Goal: Task Accomplishment & Management: Complete application form

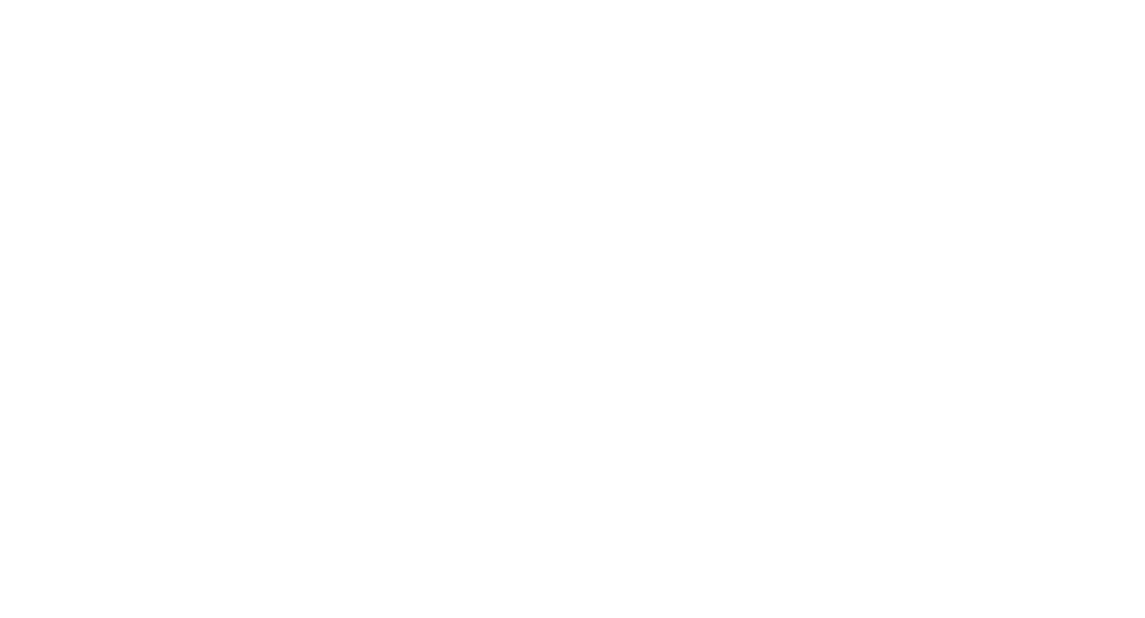
select select "MY"
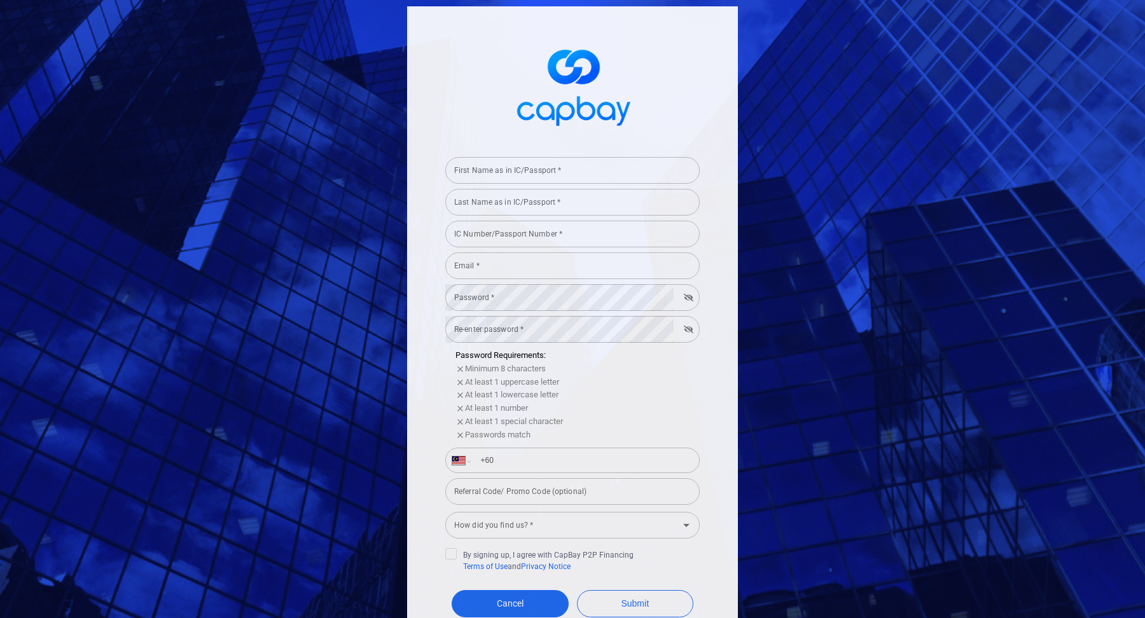
click at [600, 170] on input "First Name as in IC/Passport *" at bounding box center [572, 170] width 254 height 27
type input "test"
click at [542, 200] on div "Last Name as in IC/Passport * Last Name as in IC/Passport *" at bounding box center [572, 201] width 254 height 29
type input "test"
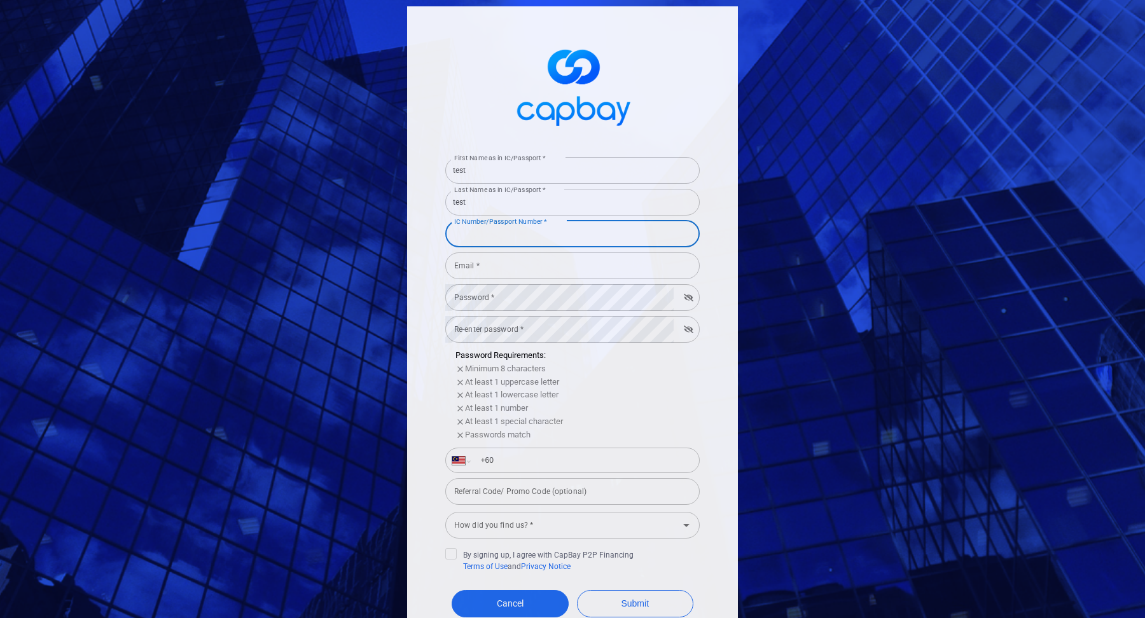
click at [535, 237] on input "IC Number/Passport Number *" at bounding box center [572, 234] width 254 height 27
type input "020407101144"
click at [487, 286] on div "Password * Password *" at bounding box center [572, 296] width 254 height 29
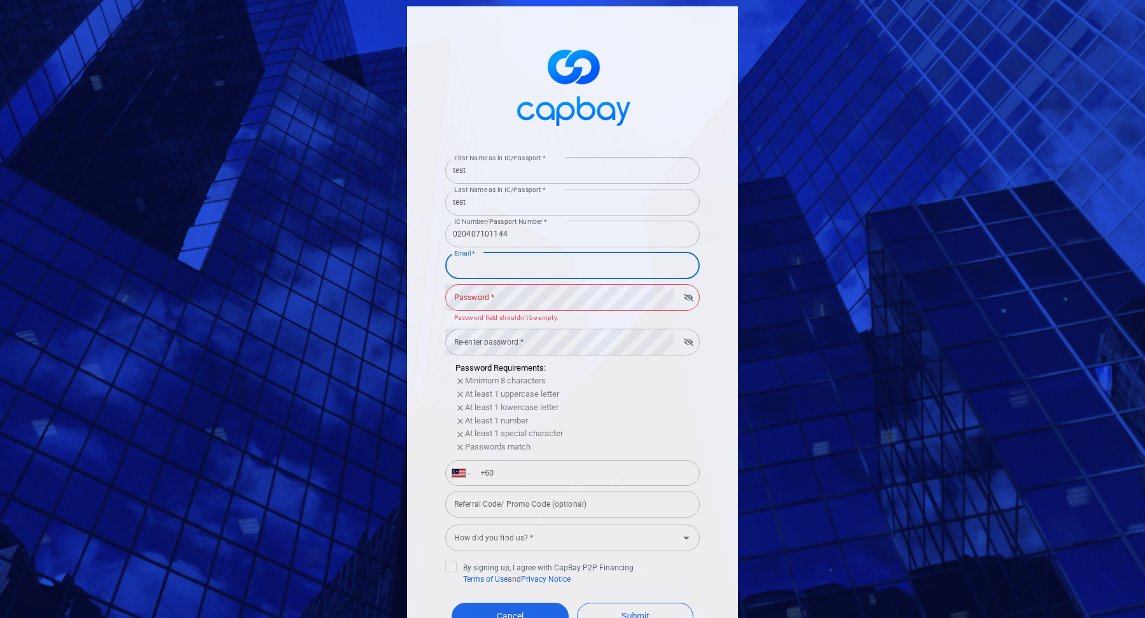
click at [480, 271] on input "Email *" at bounding box center [572, 265] width 254 height 27
type input "[DOMAIN_NAME][EMAIL_ADDRESS][DOMAIN_NAME]"
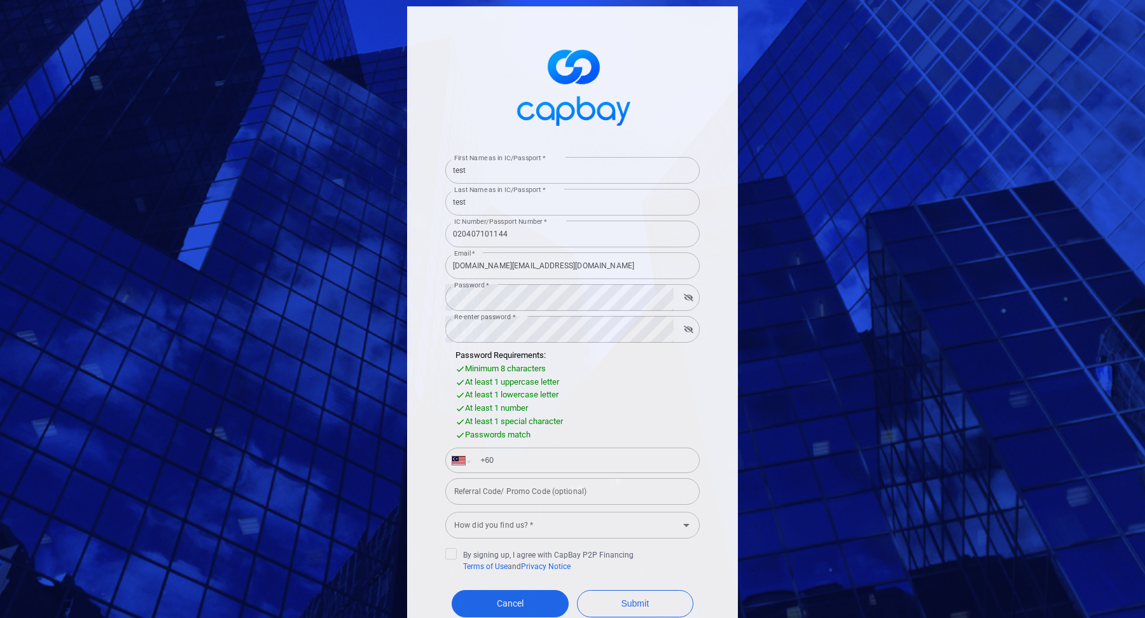
click at [490, 474] on form "First Name as in IC/Passport * test First Name as in IC/Passport * Last Name as…" at bounding box center [572, 409] width 254 height 514
click at [508, 462] on input "+60" at bounding box center [583, 460] width 220 height 20
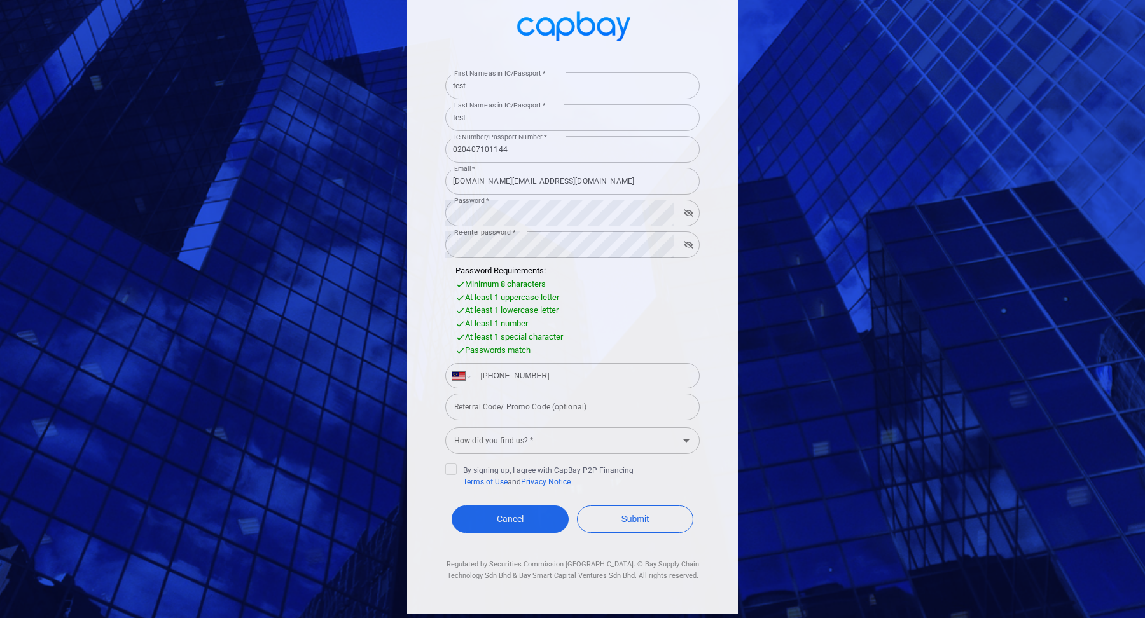
type input "[PHONE_NUMBER]"
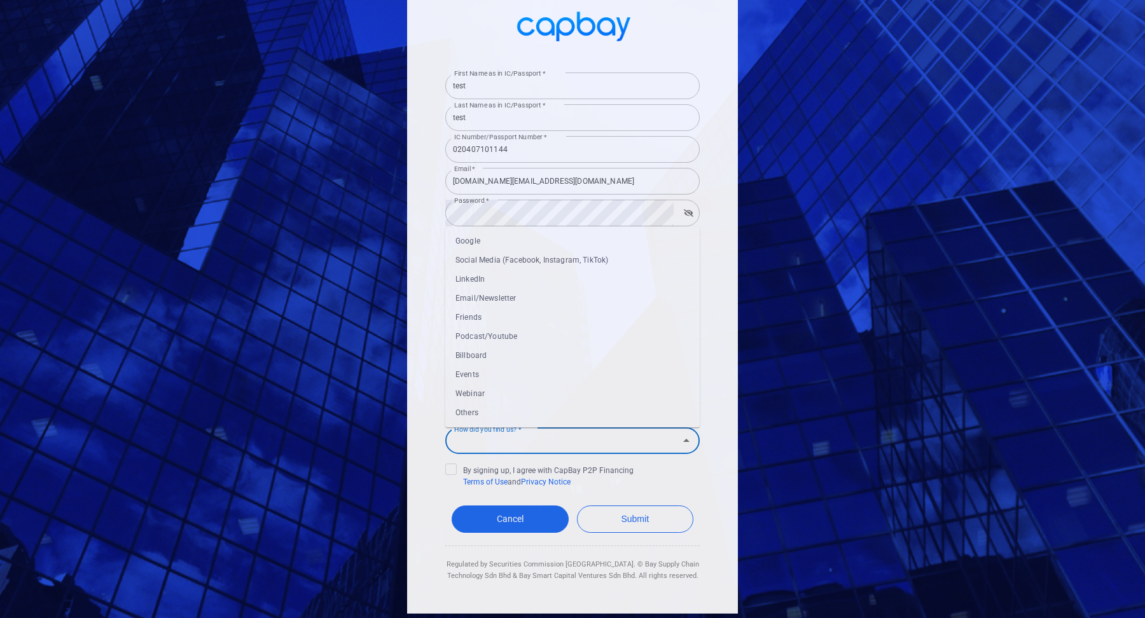
click at [550, 431] on input "How did you find us? *" at bounding box center [562, 441] width 226 height 24
click at [534, 422] on li "Others" at bounding box center [572, 413] width 254 height 19
type input "Others"
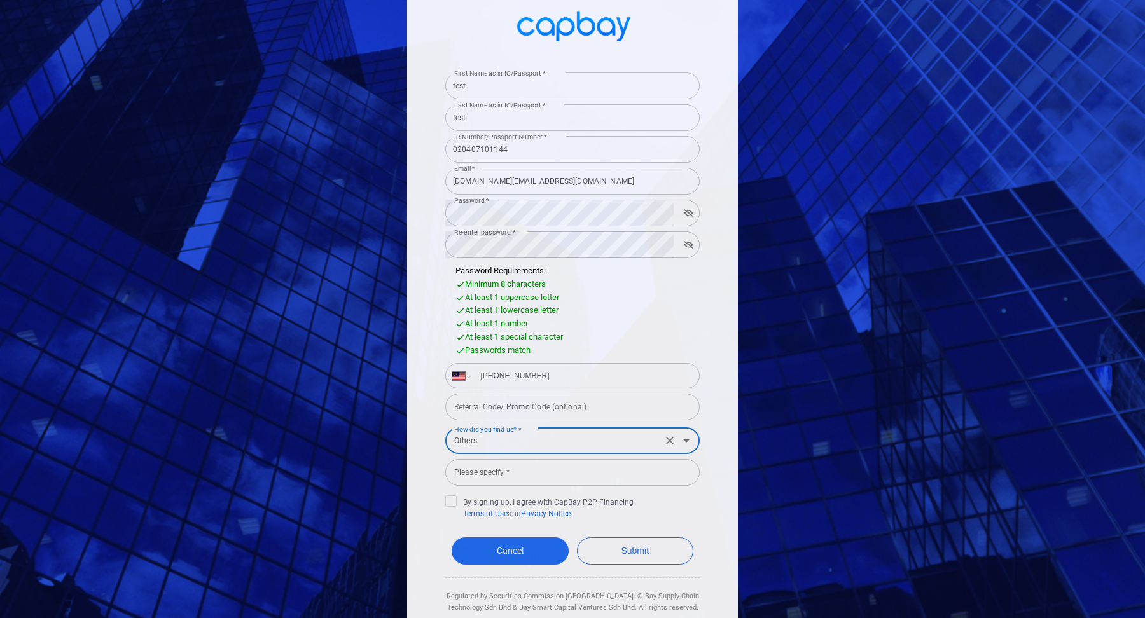
click at [530, 450] on input "Others" at bounding box center [553, 441] width 209 height 24
click at [532, 467] on input "Please specify *" at bounding box center [572, 472] width 254 height 27
type input "test only"
click at [450, 501] on icon at bounding box center [451, 501] width 8 height 6
click at [0, 0] on input "By signing up, I agree with CapBay P2P Financing Terms of Use and Privacy Notice" at bounding box center [0, 0] width 0 height 0
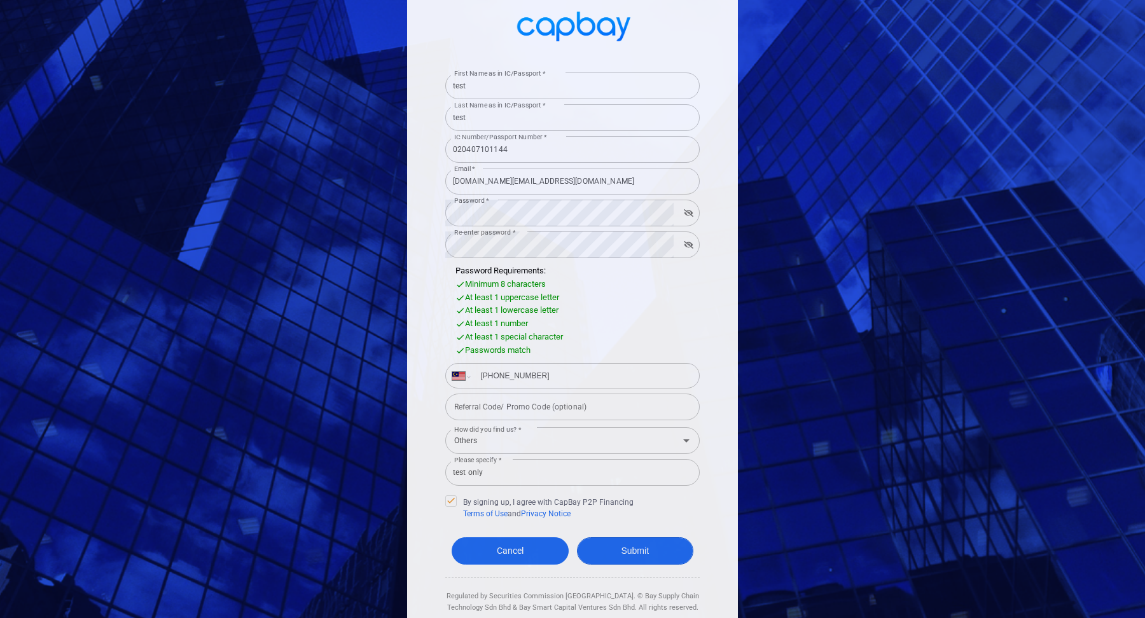
click at [618, 549] on button "Submit" at bounding box center [635, 550] width 117 height 27
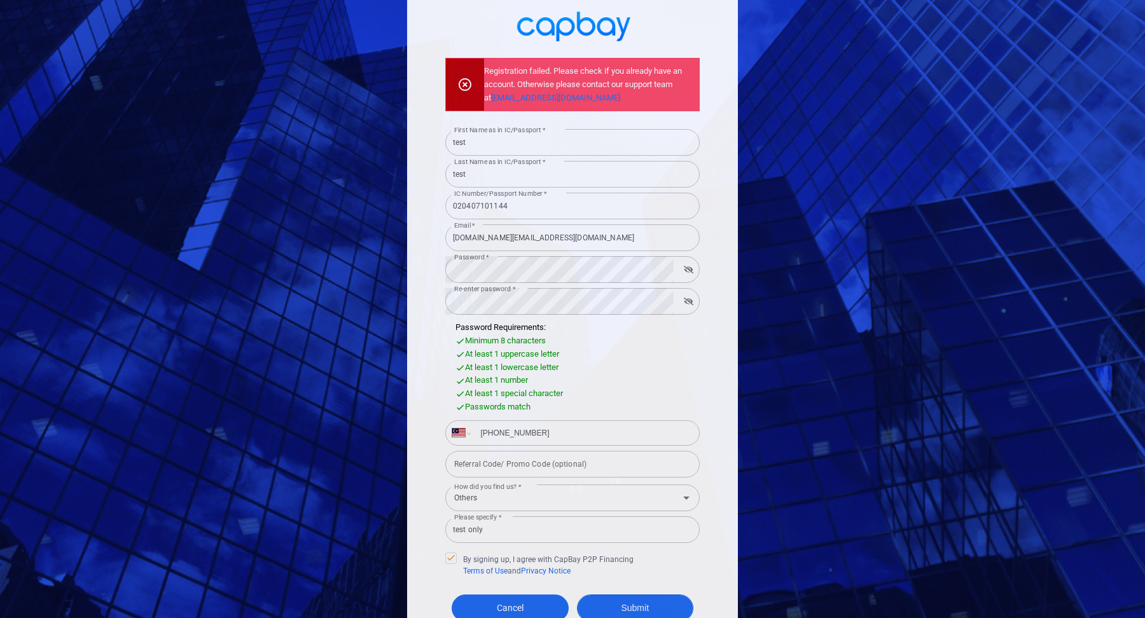
scroll to position [96, 0]
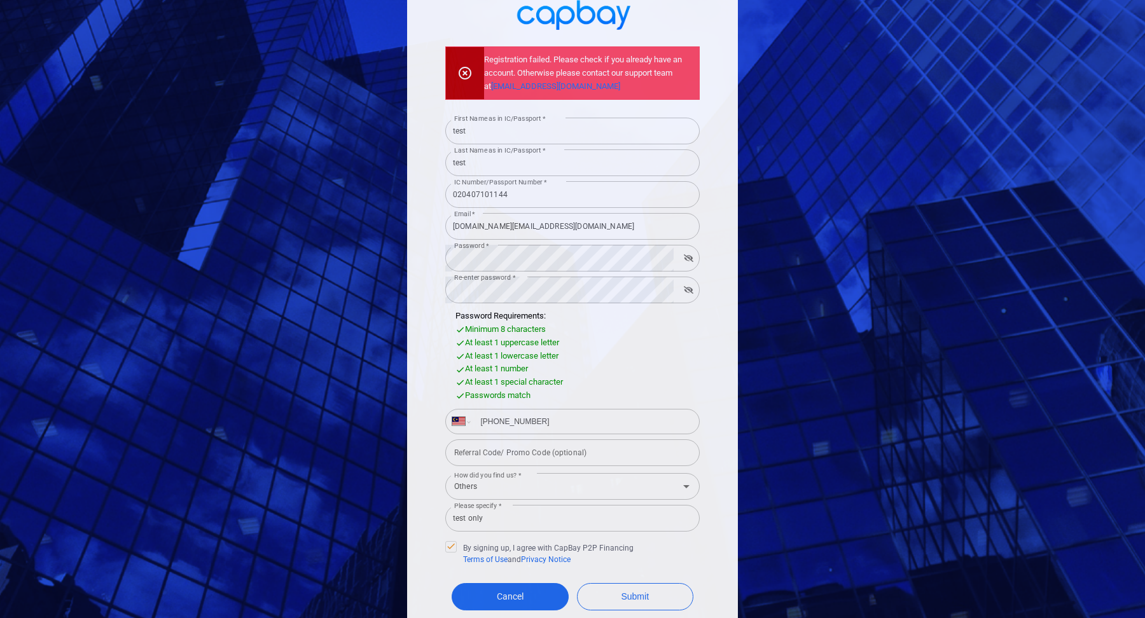
click at [597, 224] on input "[DOMAIN_NAME][EMAIL_ADDRESS][DOMAIN_NAME]" at bounding box center [572, 226] width 254 height 27
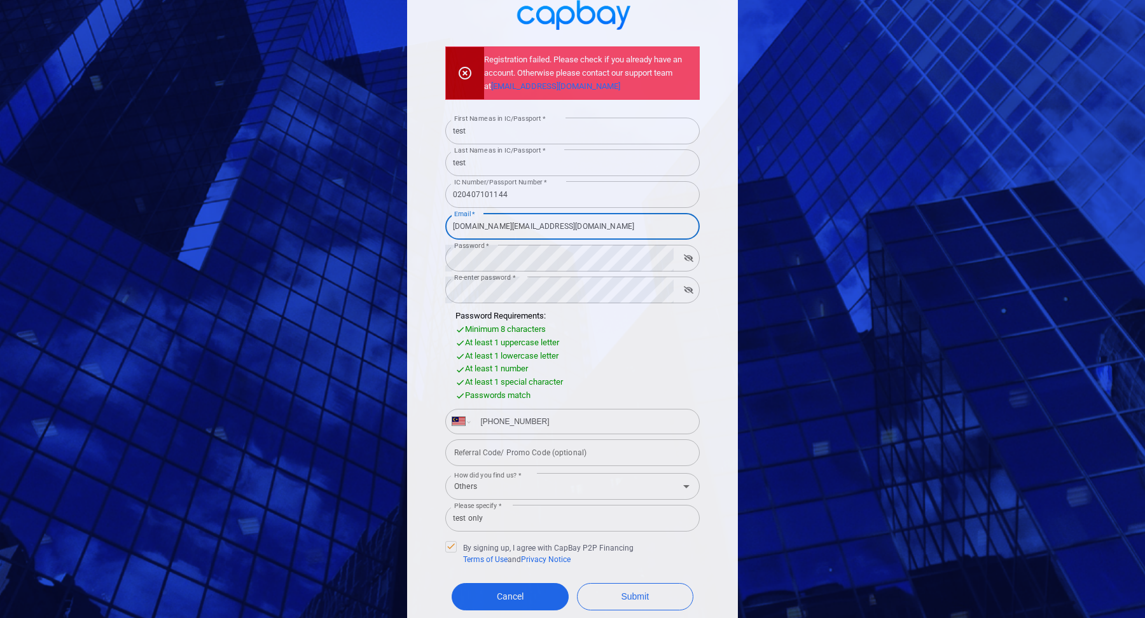
drag, startPoint x: 597, startPoint y: 224, endPoint x: 390, endPoint y: 224, distance: 207.3
click at [390, 224] on div "Registration failed. Please check if you already have an account. Otherwise ple…" at bounding box center [572, 309] width 1145 height 618
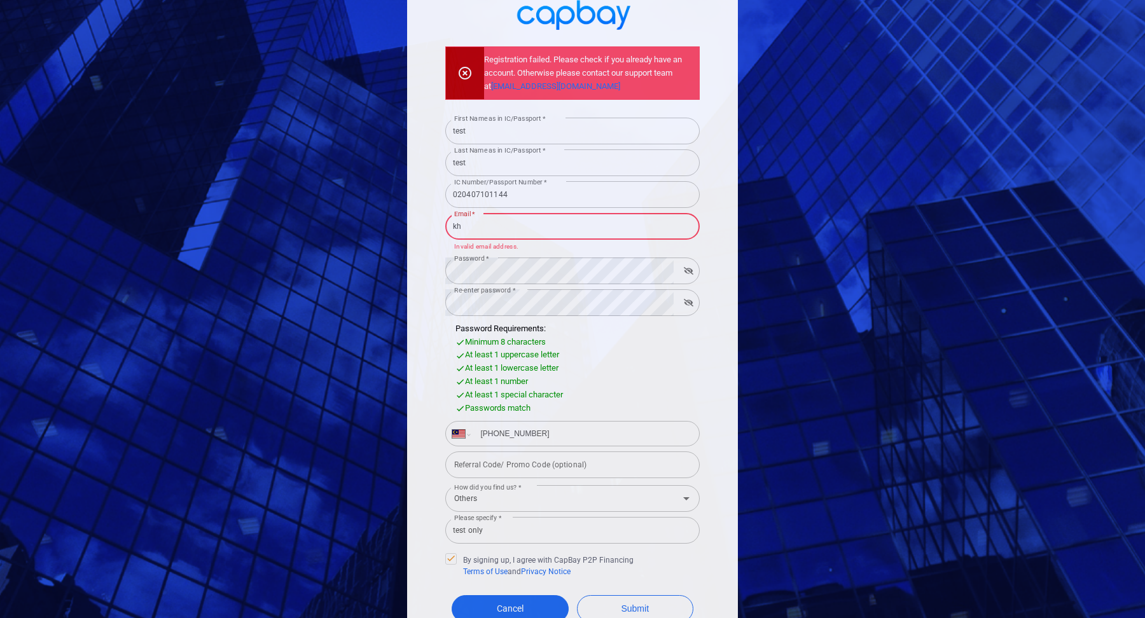
type input "k"
type input "[EMAIL_ADDRESS][DOMAIN_NAME]"
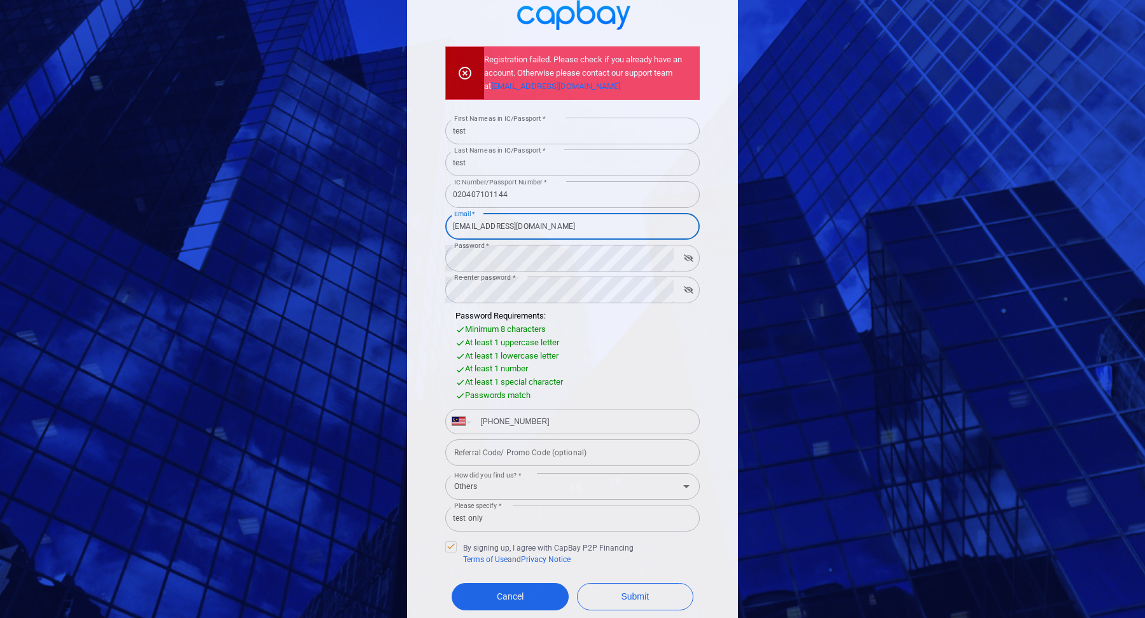
click at [716, 203] on div "Registration failed. Please check if you already have an account. Otherwise ple…" at bounding box center [572, 300] width 331 height 780
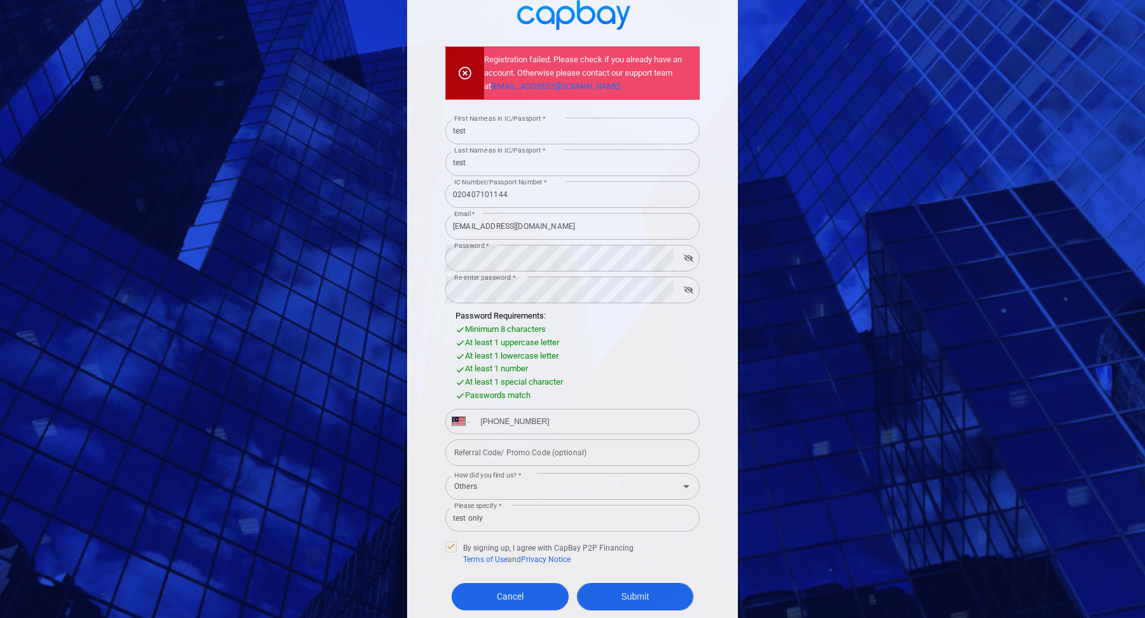
click at [626, 587] on button "Submit" at bounding box center [635, 596] width 117 height 27
click at [516, 230] on input "[EMAIL_ADDRESS][DOMAIN_NAME]" at bounding box center [572, 226] width 254 height 27
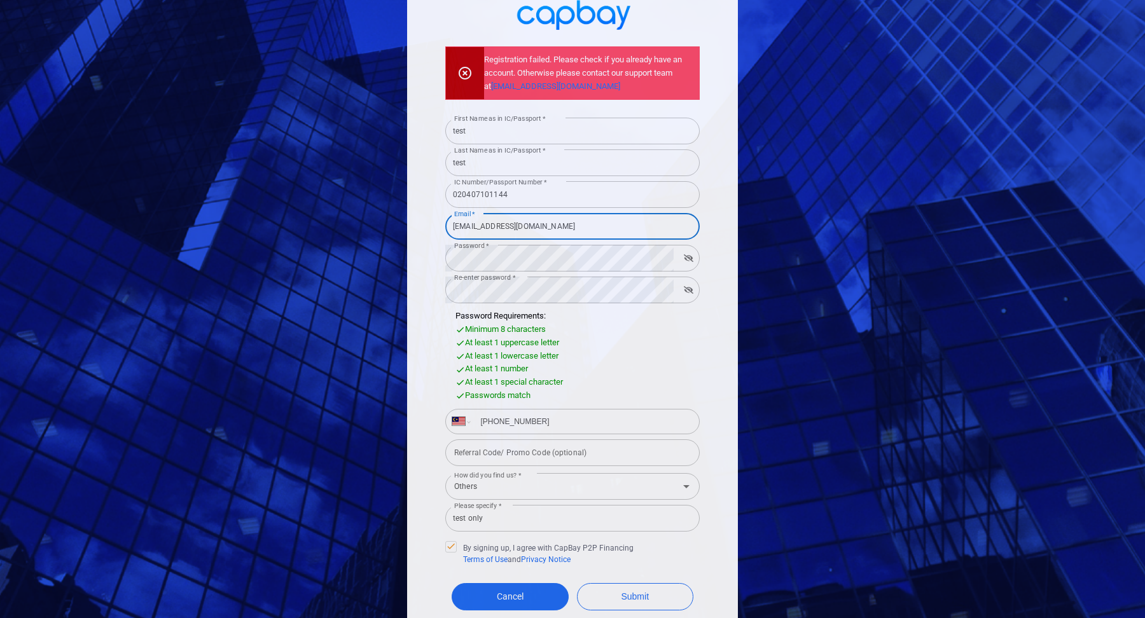
click at [516, 230] on input "[EMAIL_ADDRESS][DOMAIN_NAME]" at bounding box center [572, 226] width 254 height 27
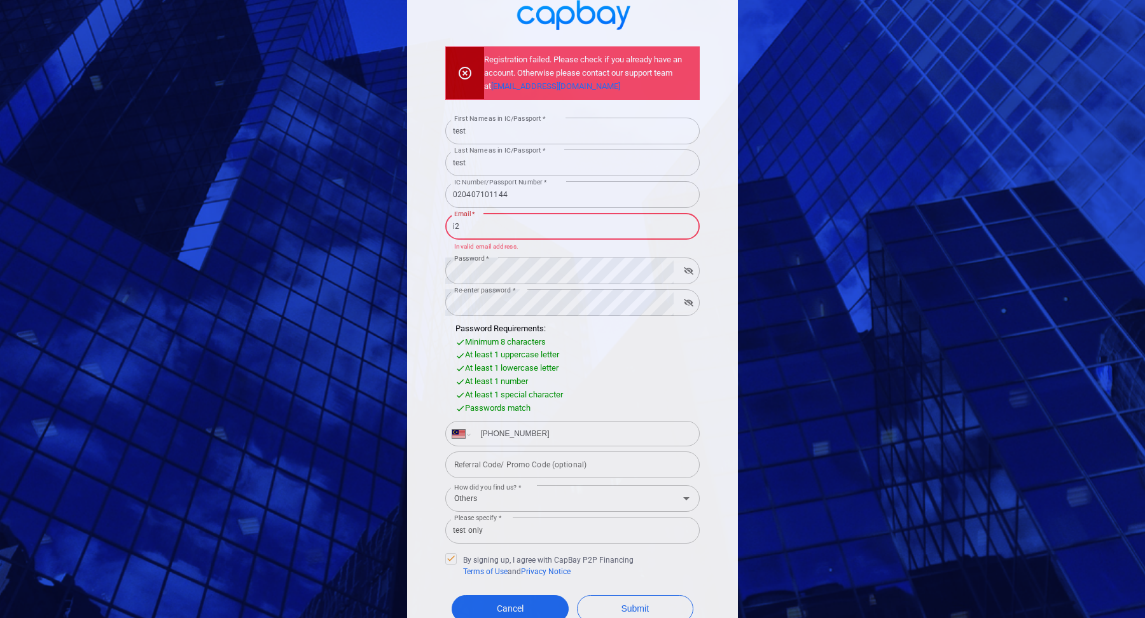
type input "[EMAIL_ADDRESS][DOMAIN_NAME]"
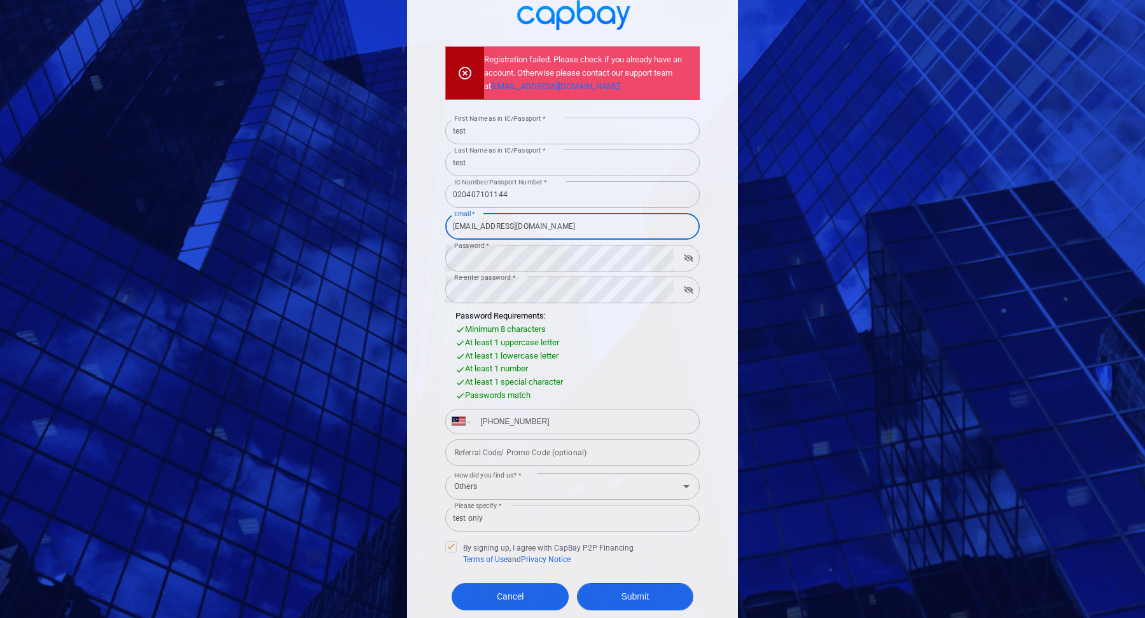
click at [644, 596] on button "Submit" at bounding box center [635, 596] width 117 height 27
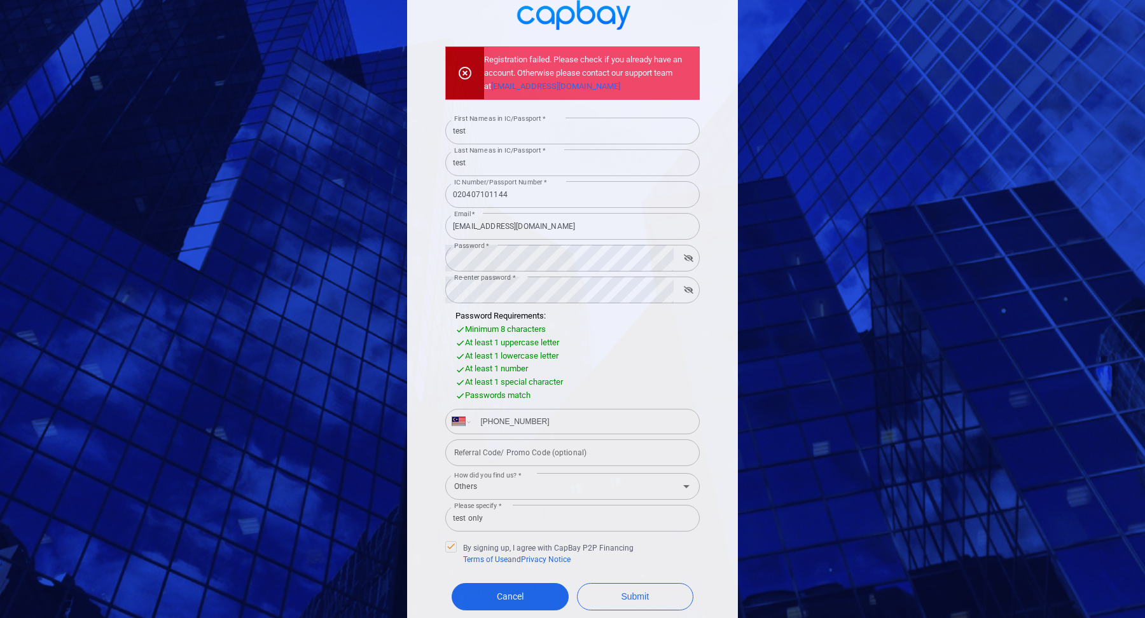
click at [558, 228] on input "[EMAIL_ADDRESS][DOMAIN_NAME]" at bounding box center [572, 226] width 254 height 27
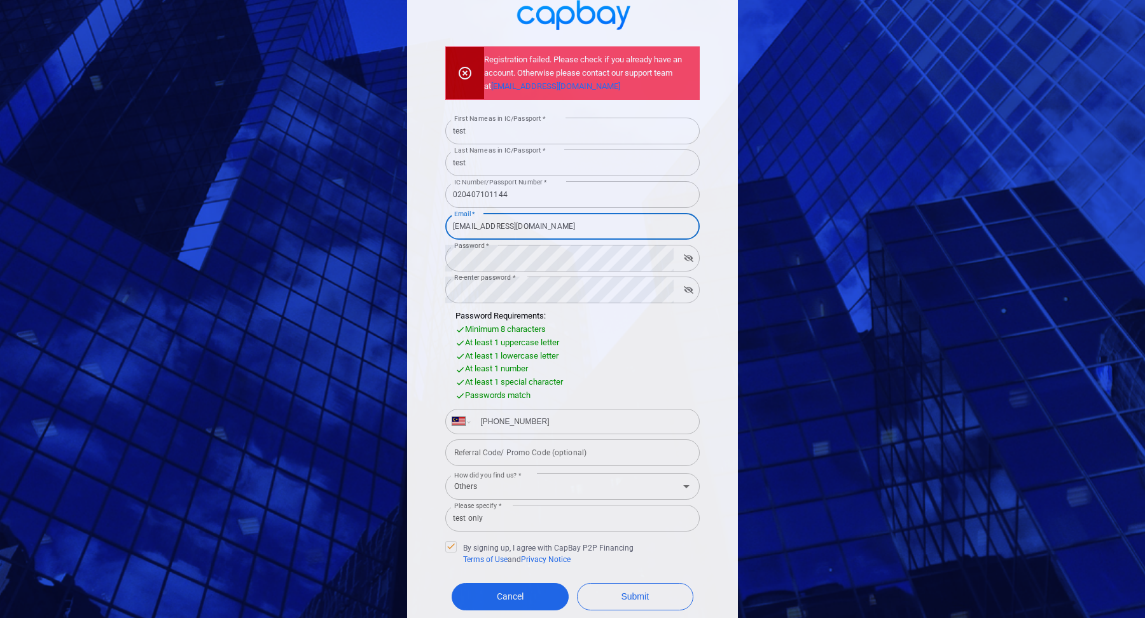
click at [558, 228] on input "[EMAIL_ADDRESS][DOMAIN_NAME]" at bounding box center [572, 226] width 254 height 27
type input "[EMAIL_ADDRESS][DOMAIN_NAME]"
click at [714, 340] on div "Registration failed. Please check if you already have an account. Otherwise ple…" at bounding box center [572, 300] width 331 height 780
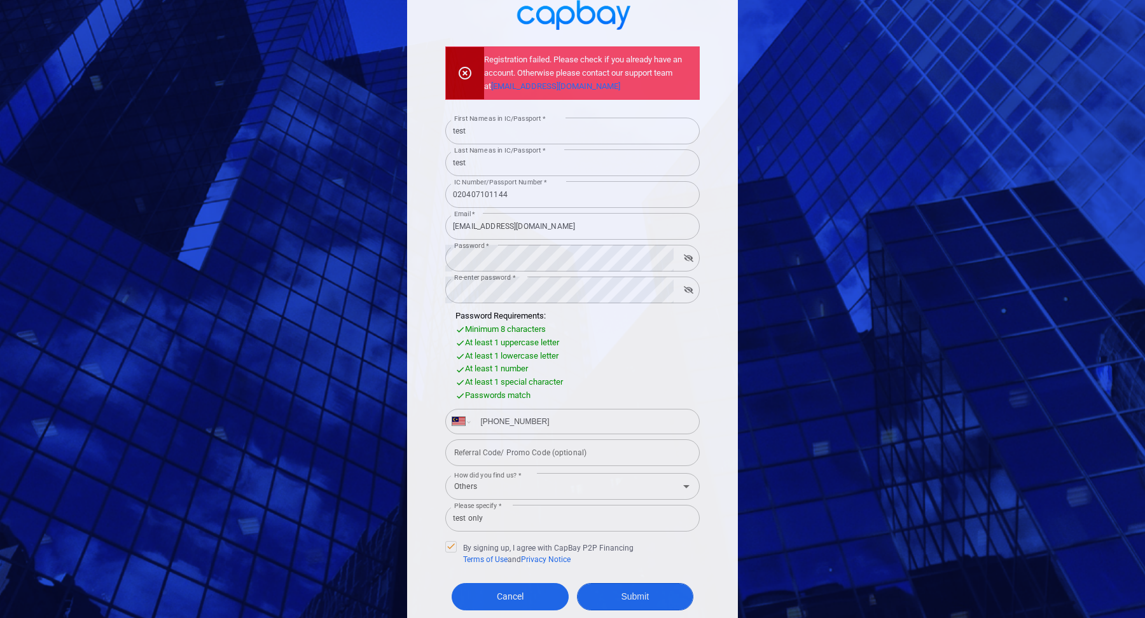
click at [654, 588] on button "Submit" at bounding box center [635, 596] width 117 height 27
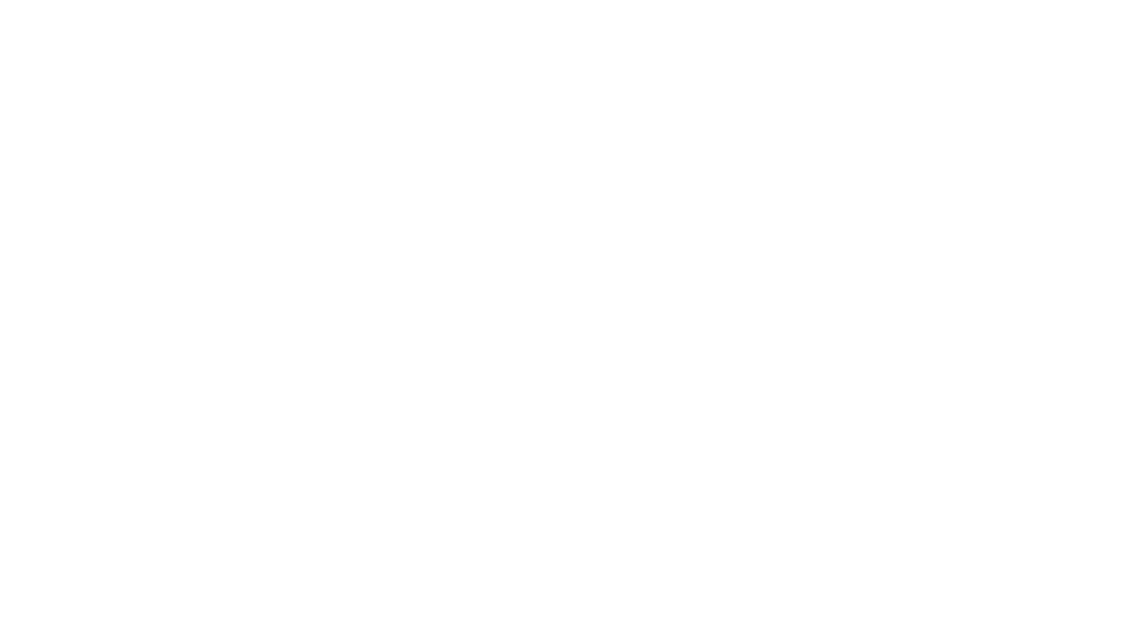
select select "MY"
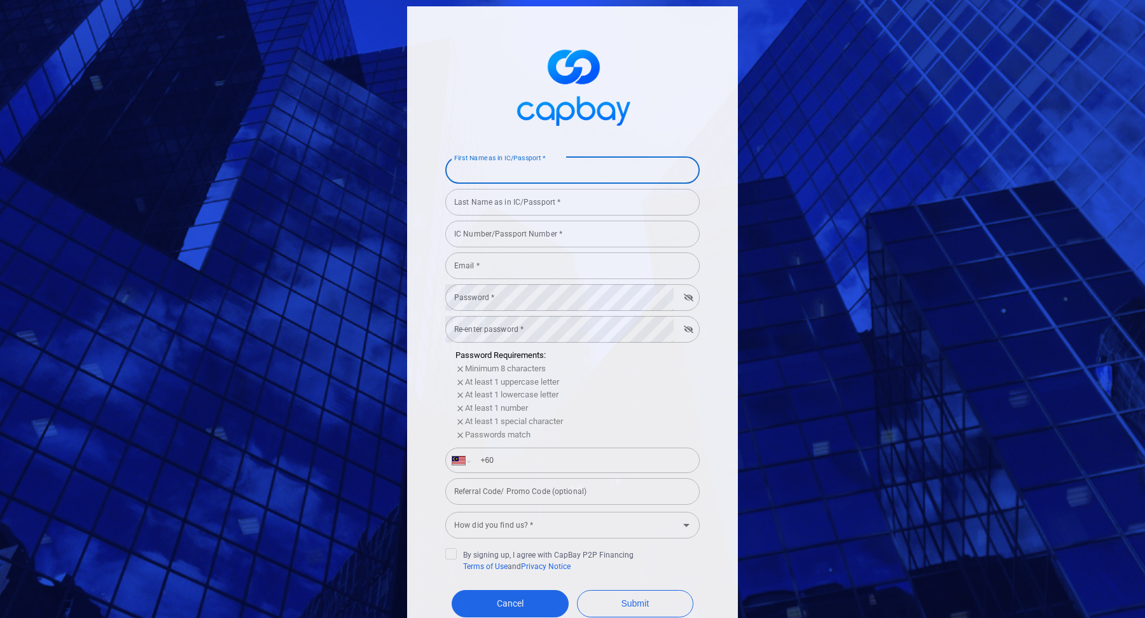
click at [493, 177] on input "First Name as in IC/Passport *" at bounding box center [572, 170] width 254 height 27
type input "prashant"
click at [528, 235] on div "IC Number/Passport Number * IC Number/Passport Number *" at bounding box center [572, 233] width 254 height 29
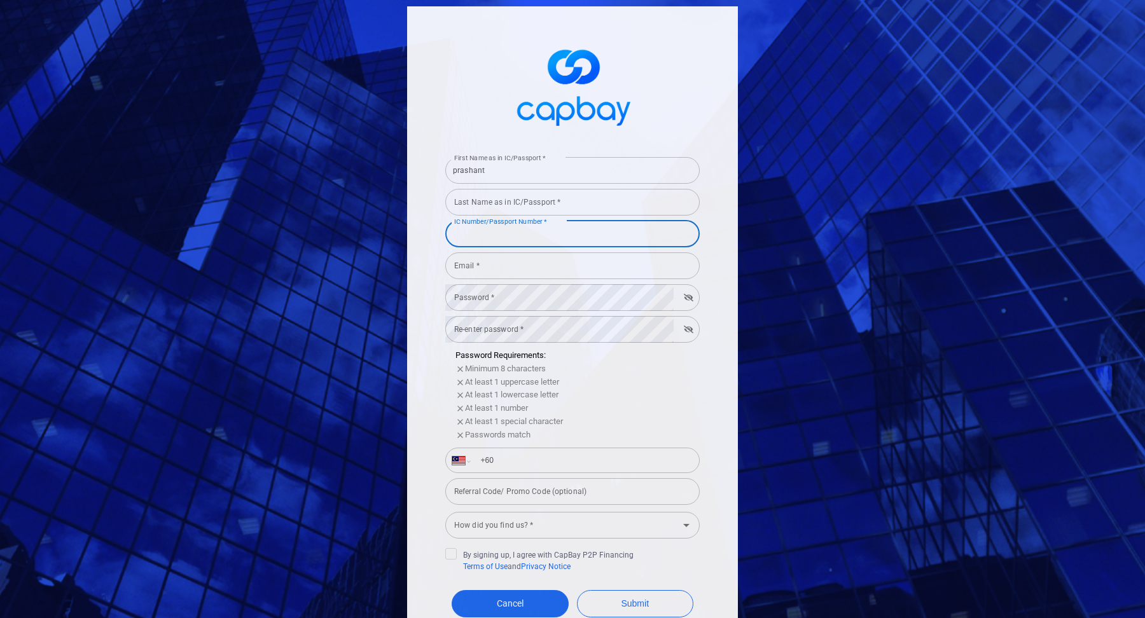
click at [501, 210] on input "Last Name as in IC/Passport *" at bounding box center [572, 202] width 254 height 27
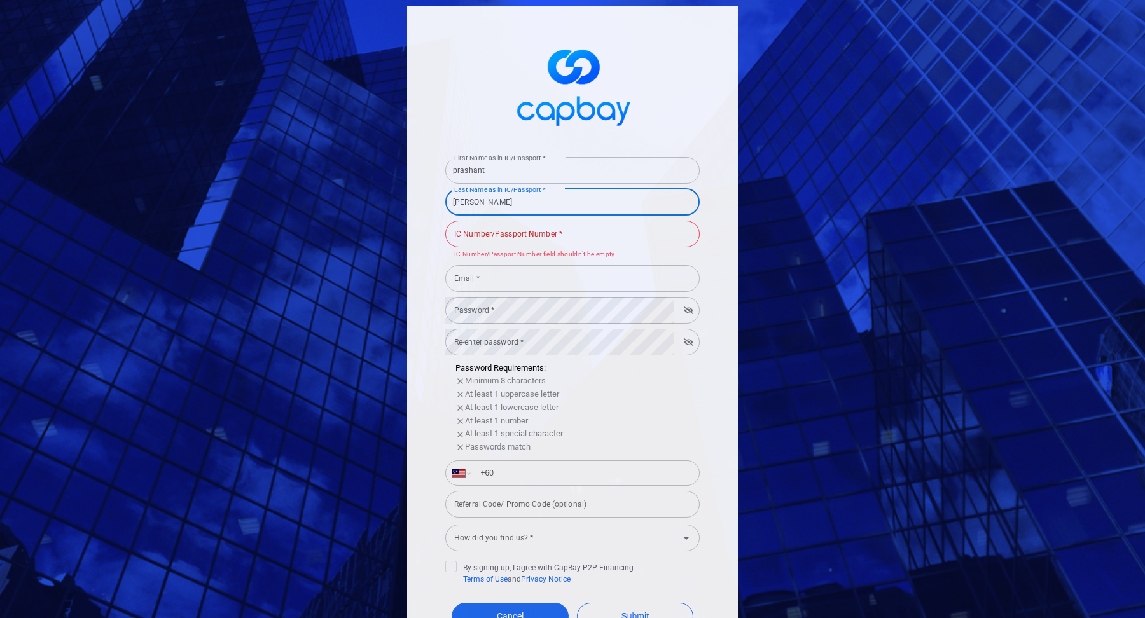
type input "harjai"
click at [530, 240] on input "IC Number/Passport Number *" at bounding box center [572, 234] width 254 height 27
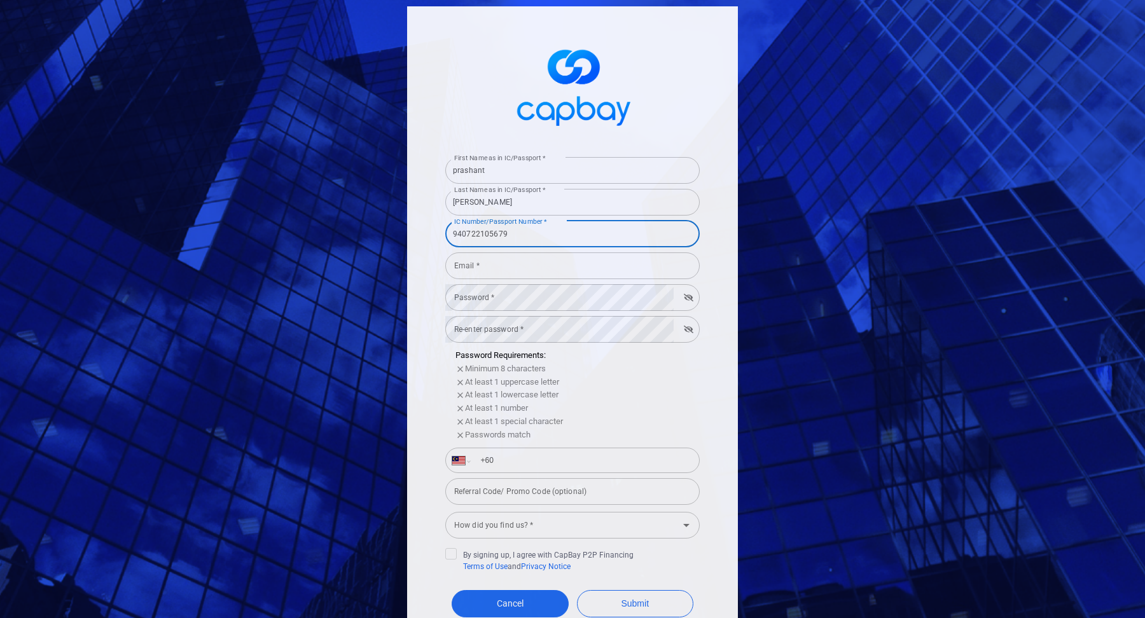
type input "940722105679"
click at [517, 268] on input "Email *" at bounding box center [572, 265] width 254 height 27
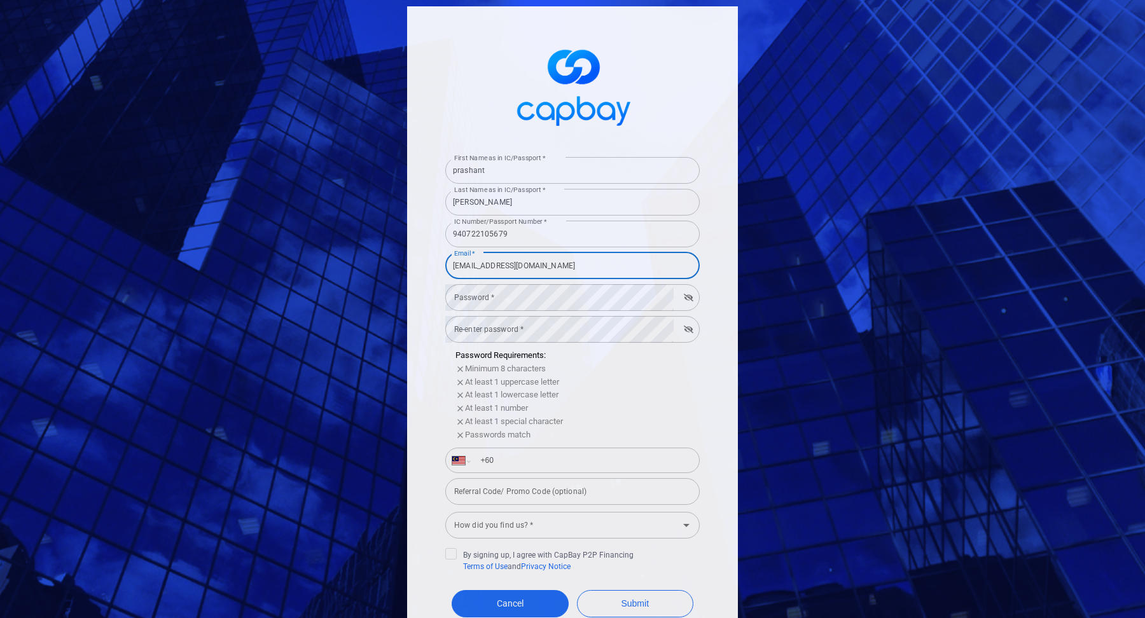
type input "pharjai@yahoo.com"
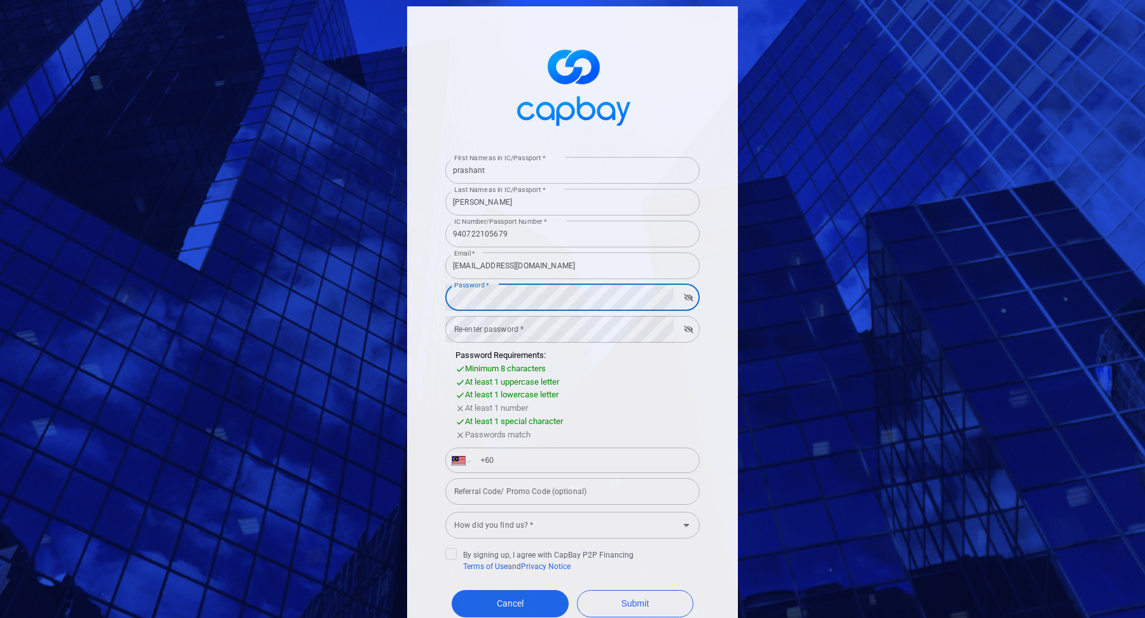
click at [495, 331] on form "First Name as in IC/Passport * prashant First Name as in IC/Passport * Last Nam…" at bounding box center [572, 409] width 254 height 514
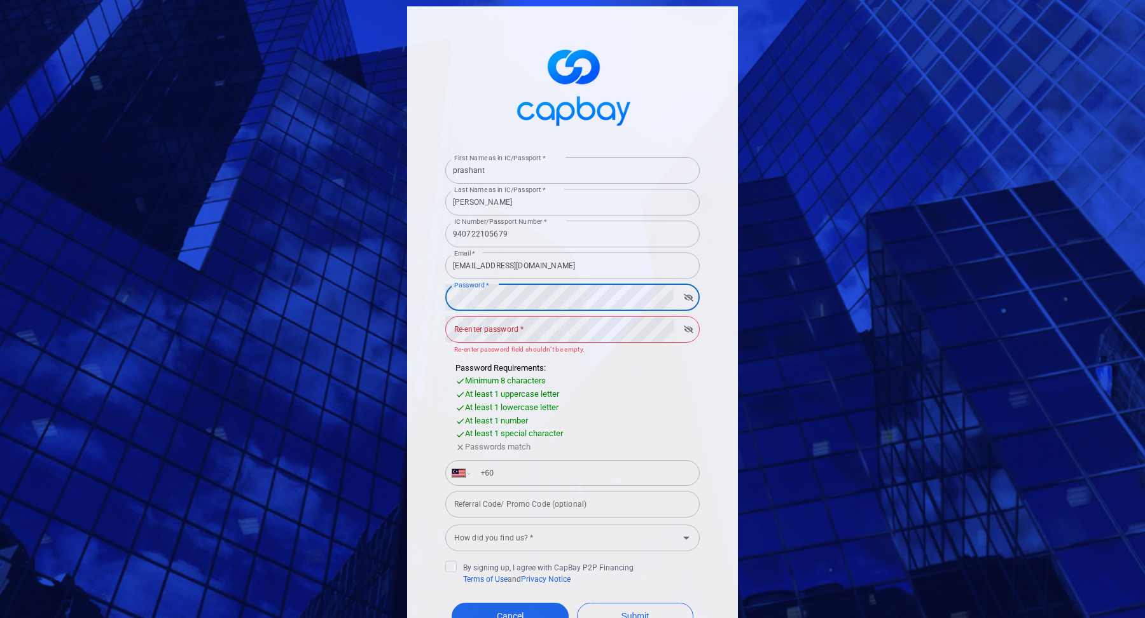
click at [502, 328] on div "Re-enter password * Re-enter password * Re-enter password field shouldn’t be em…" at bounding box center [572, 334] width 254 height 41
click at [478, 359] on form "First Name as in IC/Passport * prashant First Name as in IC/Passport * Last Nam…" at bounding box center [572, 415] width 254 height 527
click at [480, 280] on label "Password *" at bounding box center [471, 285] width 35 height 10
click at [480, 288] on label "Password *" at bounding box center [471, 285] width 35 height 10
click at [681, 293] on button "button" at bounding box center [689, 298] width 20 height 18
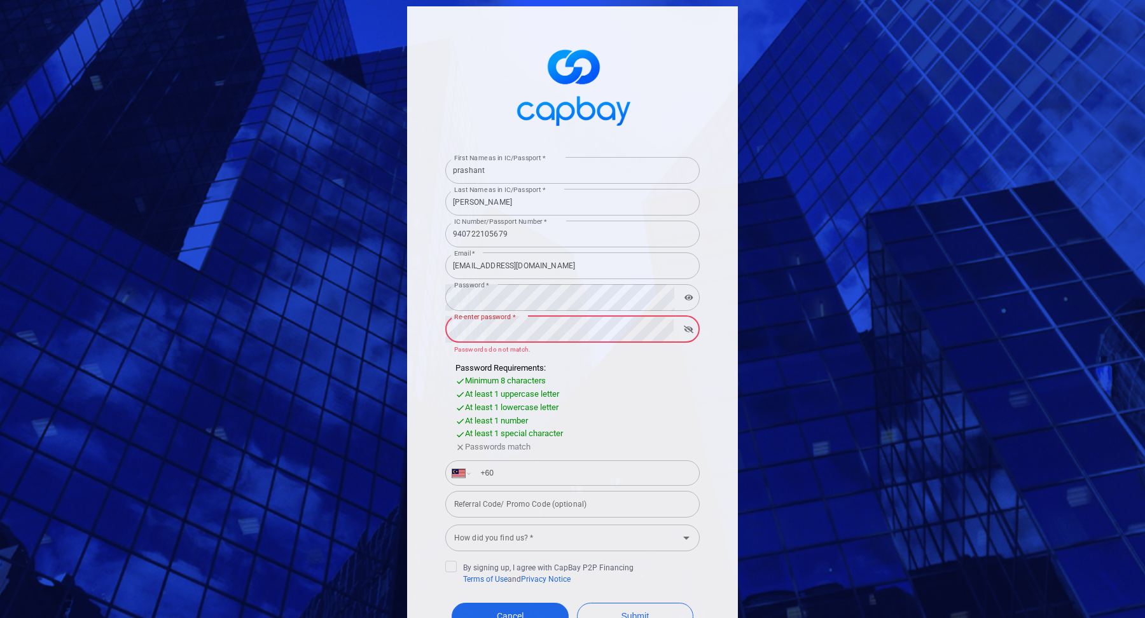
click at [687, 329] on icon "button" at bounding box center [689, 330] width 10 height 8
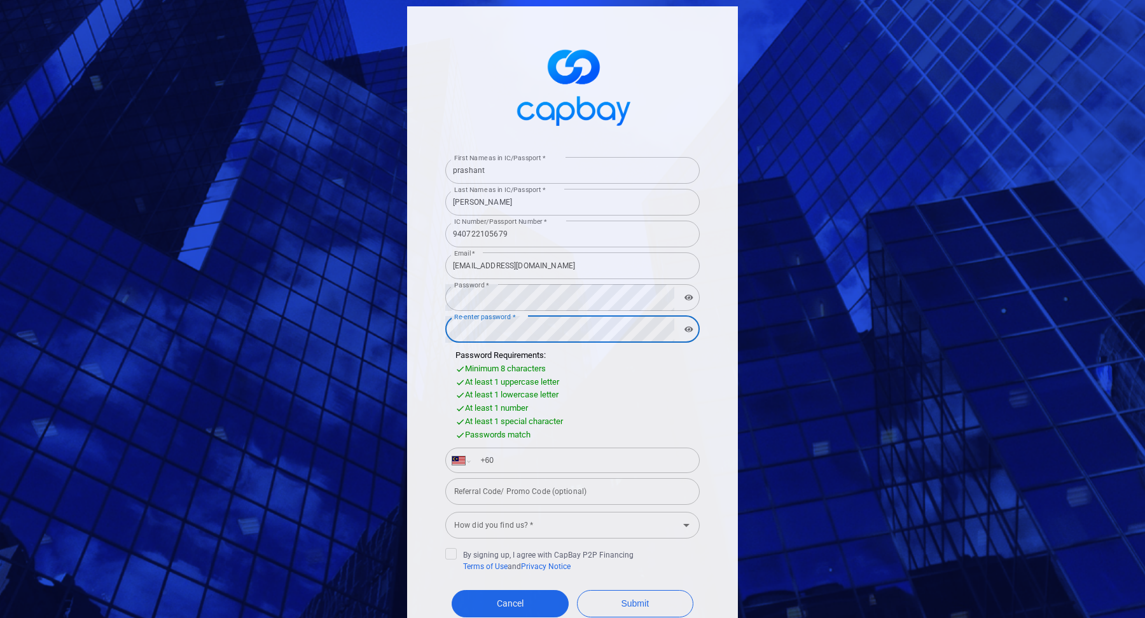
click at [429, 352] on div "First Name as in IC/Passport * prashant First Name as in IC/Passport * Last Nam…" at bounding box center [572, 352] width 331 height 692
click at [539, 461] on input "+60" at bounding box center [583, 460] width 220 height 20
type input "+60 19 325 872"
click at [696, 459] on div "International Afghanistan Åland Islands Albania Algeria American Samoa Andorra …" at bounding box center [572, 460] width 254 height 25
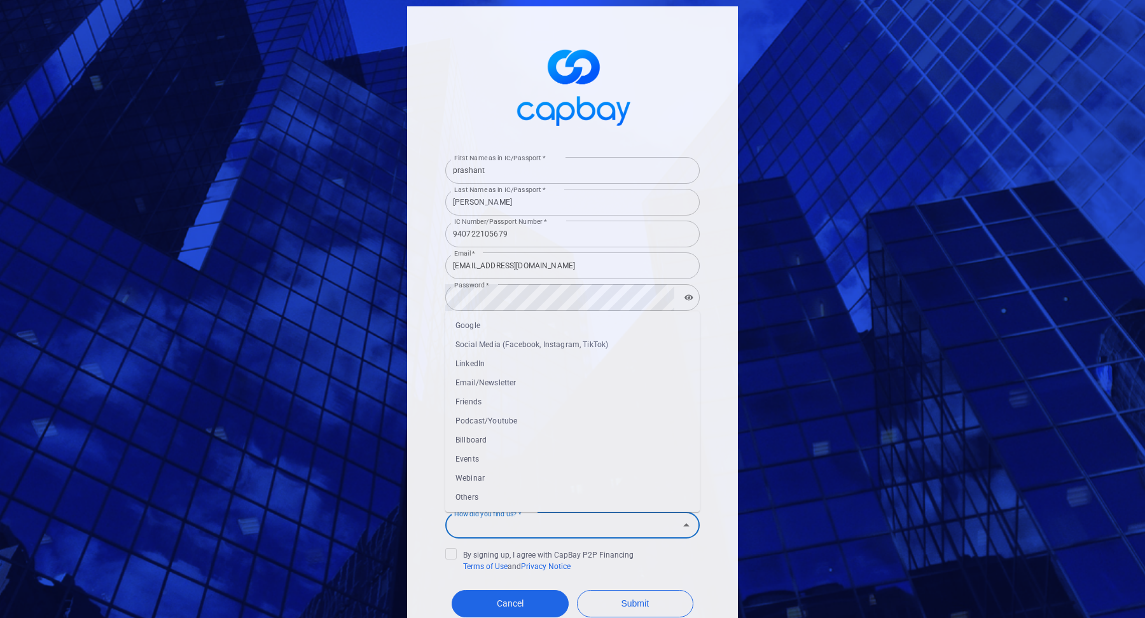
click at [633, 521] on input "How did you find us? *" at bounding box center [562, 526] width 226 height 24
click at [562, 492] on li "Others" at bounding box center [572, 497] width 254 height 19
type input "Others"
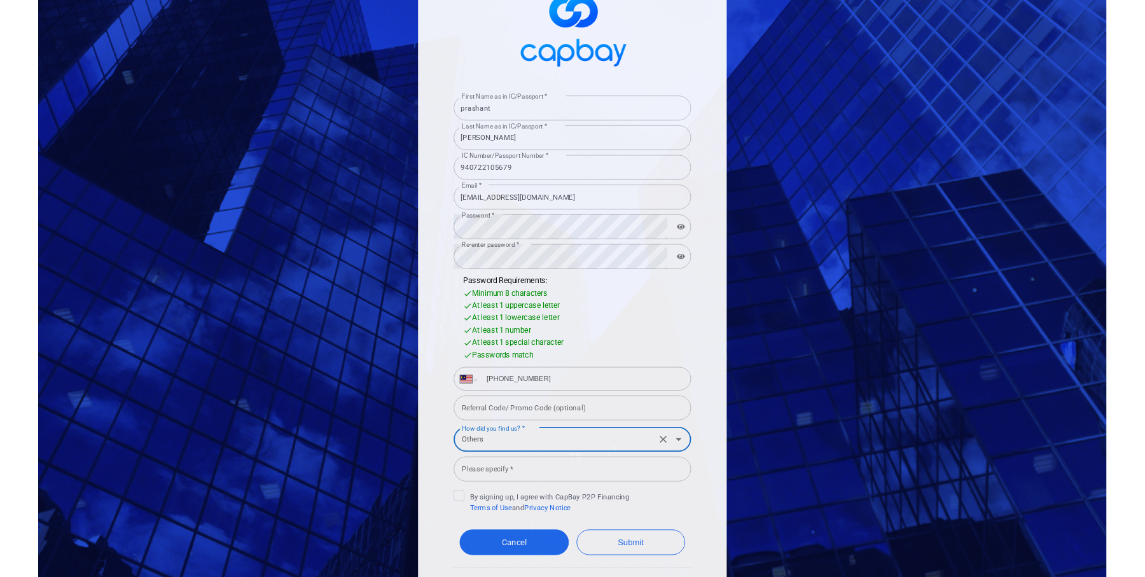
scroll to position [71, 0]
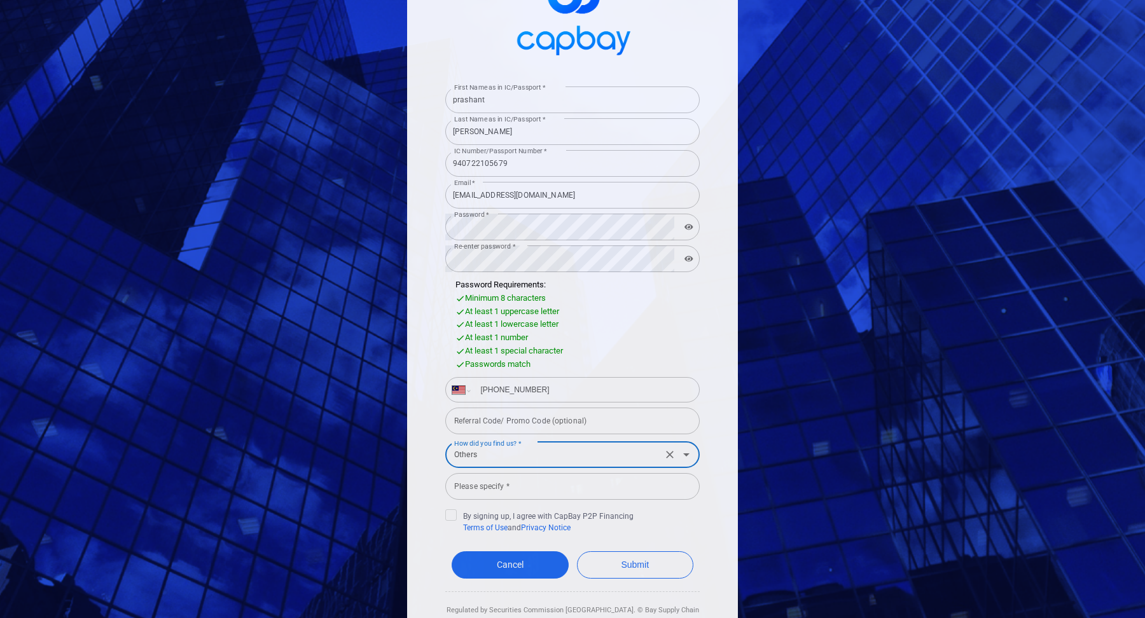
click at [502, 474] on div "Please specify * Please specify *" at bounding box center [572, 485] width 254 height 29
type input "T"
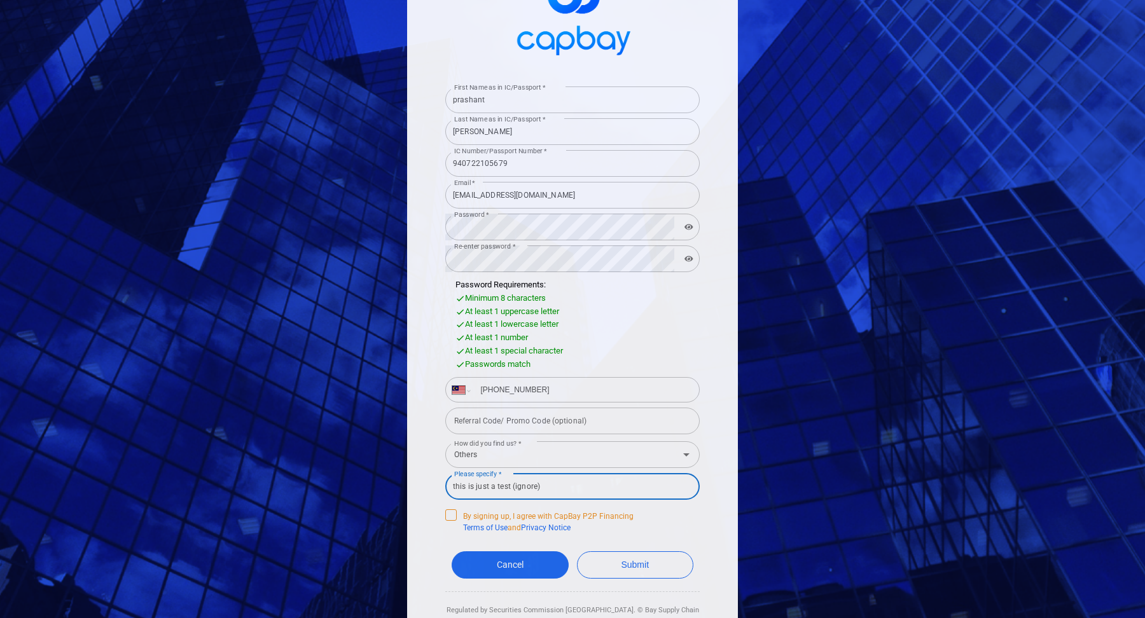
type input "this is just a test (ignore)"
click at [451, 521] on span at bounding box center [450, 514] width 11 height 11
click at [0, 0] on input "By signing up, I agree with CapBay P2P Financing Terms of Use and Privacy Notice" at bounding box center [0, 0] width 0 height 0
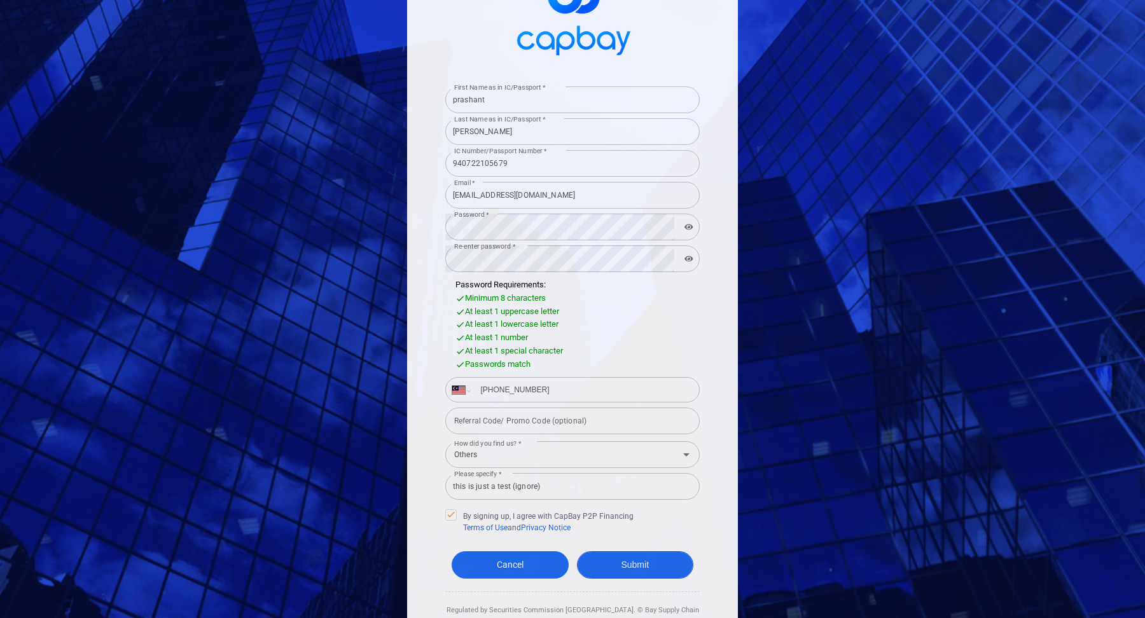
click at [654, 562] on button "Submit" at bounding box center [635, 564] width 117 height 27
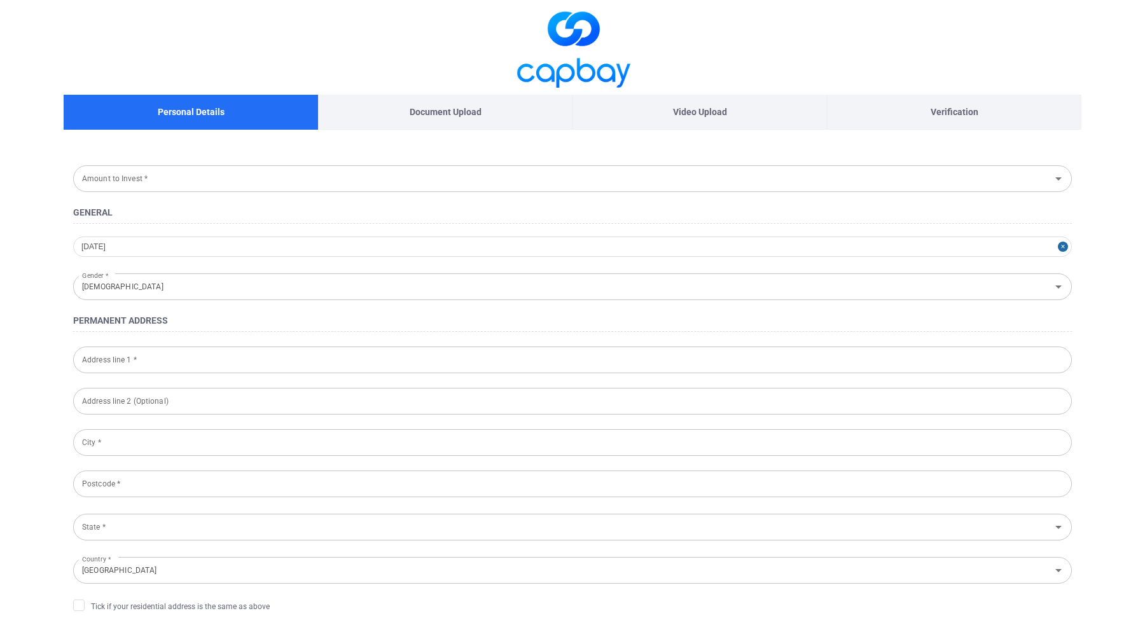
select select "MY"
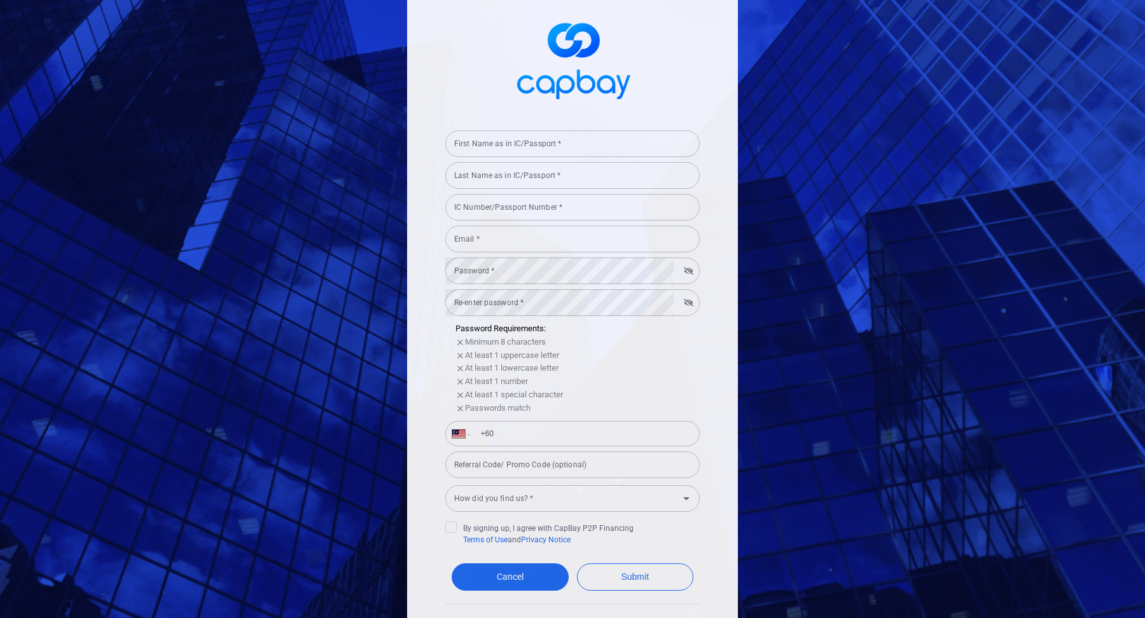
scroll to position [27, 0]
